Goal: Check status: Check status

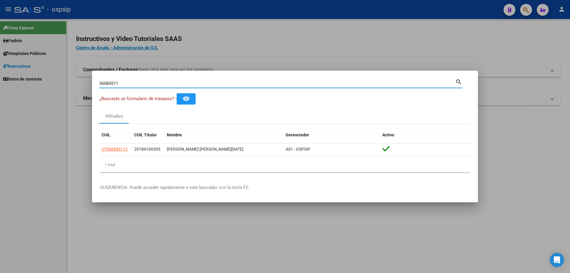
click at [129, 82] on input "36084511" at bounding box center [277, 83] width 356 height 5
paste input "23178939"
type input "23178939"
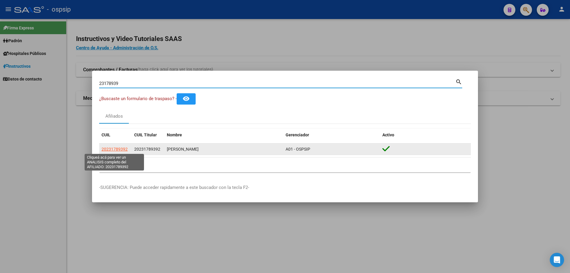
click at [112, 147] on span "20231789392" at bounding box center [114, 149] width 26 height 5
type textarea "20231789392"
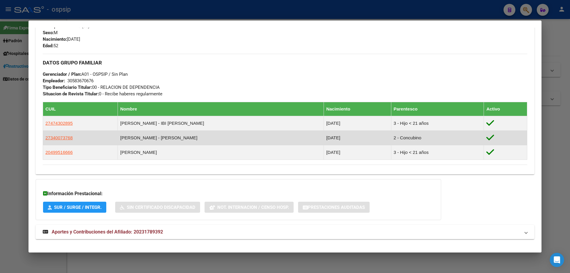
scroll to position [260, 0]
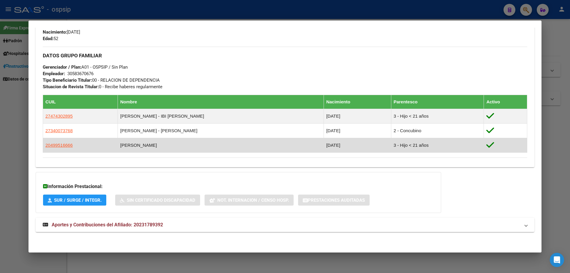
drag, startPoint x: 167, startPoint y: 144, endPoint x: 172, endPoint y: 144, distance: 4.5
click at [172, 143] on td "[PERSON_NAME]" at bounding box center [220, 145] width 206 height 15
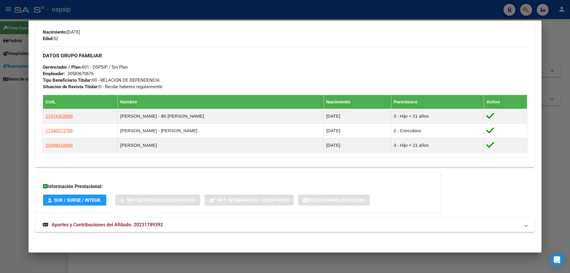
click at [168, 153] on div "Enviar Credencial Digital remove_red_eye Movimientos Sin Certificado Discapacid…" at bounding box center [285, 28] width 484 height 260
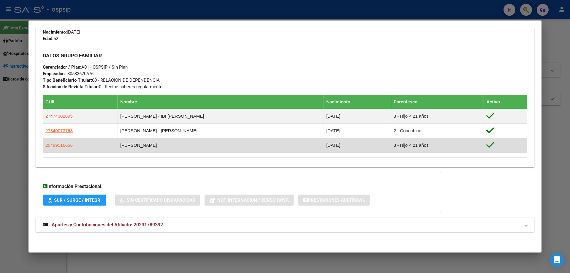
click at [150, 142] on td "[PERSON_NAME]" at bounding box center [220, 145] width 206 height 15
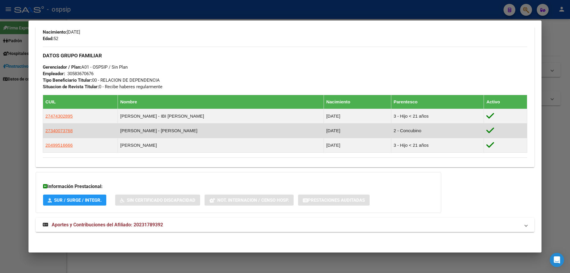
drag, startPoint x: 144, startPoint y: 115, endPoint x: 173, endPoint y: 123, distance: 29.8
click at [167, 112] on td "[PERSON_NAME] - IBI [PERSON_NAME]" at bounding box center [220, 116] width 206 height 15
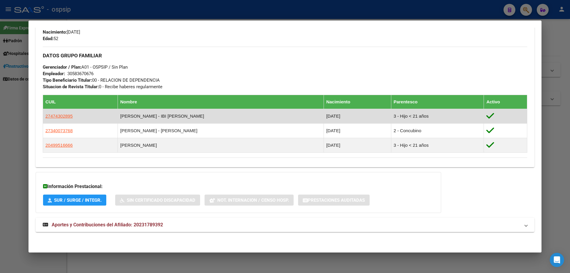
click at [176, 120] on td "[PERSON_NAME] - IBI [PERSON_NAME]" at bounding box center [220, 116] width 206 height 15
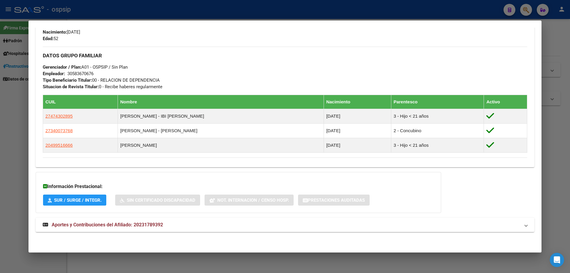
drag, startPoint x: 148, startPoint y: 143, endPoint x: 167, endPoint y: 163, distance: 28.1
click at [175, 145] on td "[PERSON_NAME]" at bounding box center [220, 145] width 206 height 15
click at [167, 164] on div "Enviar Credencial Digital remove_red_eye Movimientos Sin Certificado Discapacid…" at bounding box center [285, 27] width 498 height 279
click at [0, 187] on div at bounding box center [285, 136] width 570 height 273
